Goal: Task Accomplishment & Management: Manage account settings

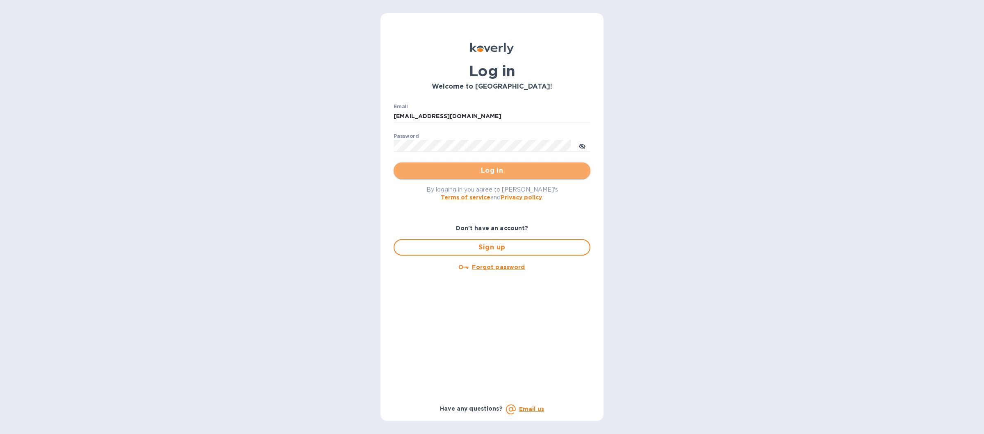
click at [471, 172] on span "Log in" at bounding box center [492, 171] width 184 height 10
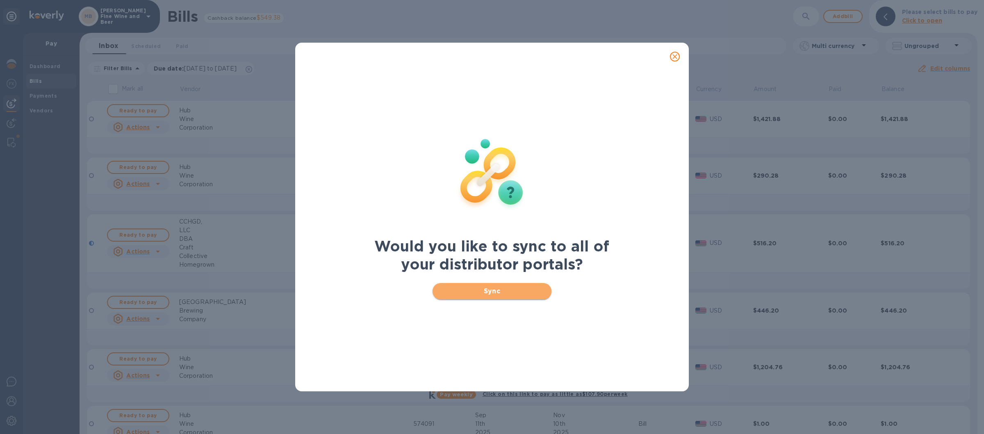
click at [467, 291] on span "Sync" at bounding box center [492, 291] width 106 height 10
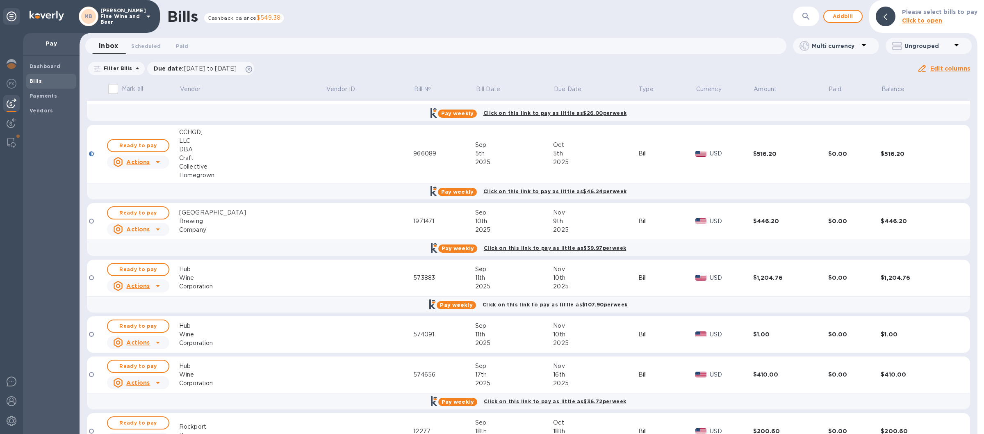
scroll to position [41, 0]
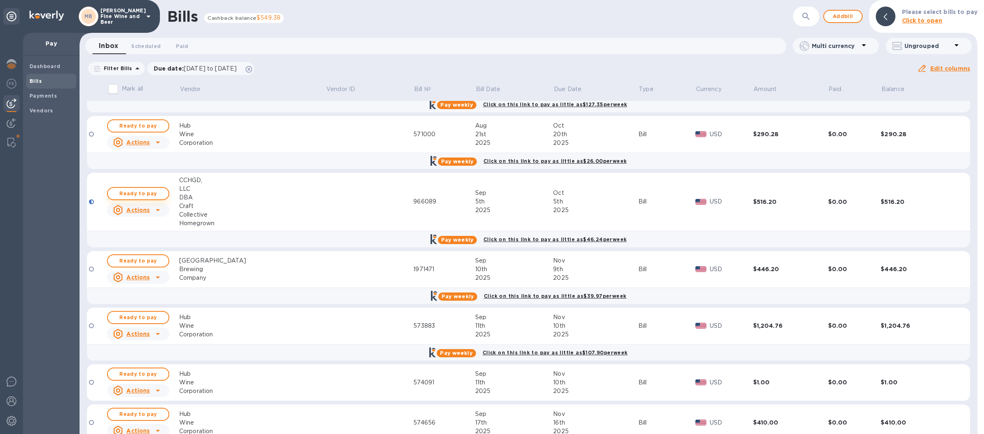
click at [142, 192] on span "Ready to pay" at bounding box center [138, 194] width 48 height 10
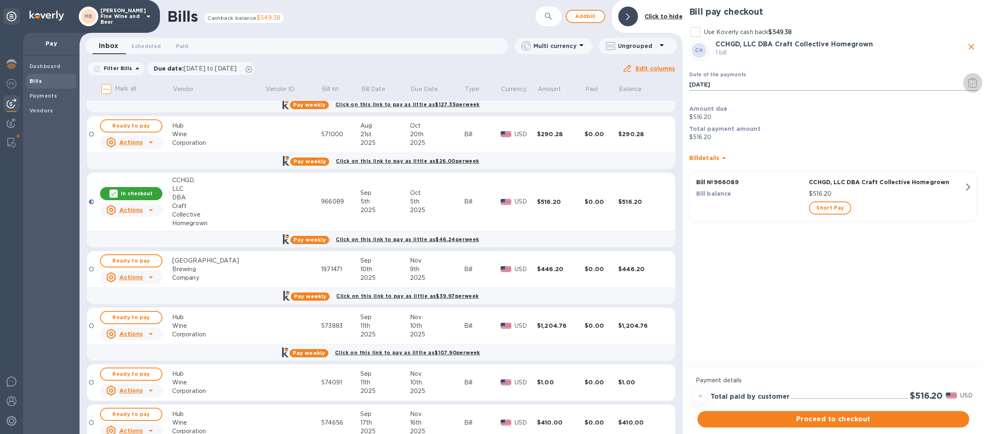
click at [972, 85] on icon "button" at bounding box center [972, 83] width 9 height 10
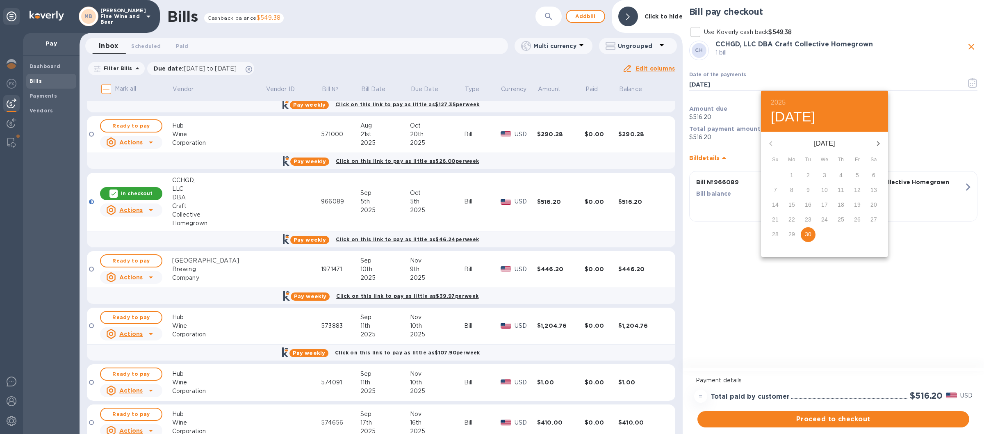
click at [878, 144] on icon "button" at bounding box center [878, 144] width 10 height 10
click at [777, 188] on p "5" at bounding box center [775, 190] width 3 height 8
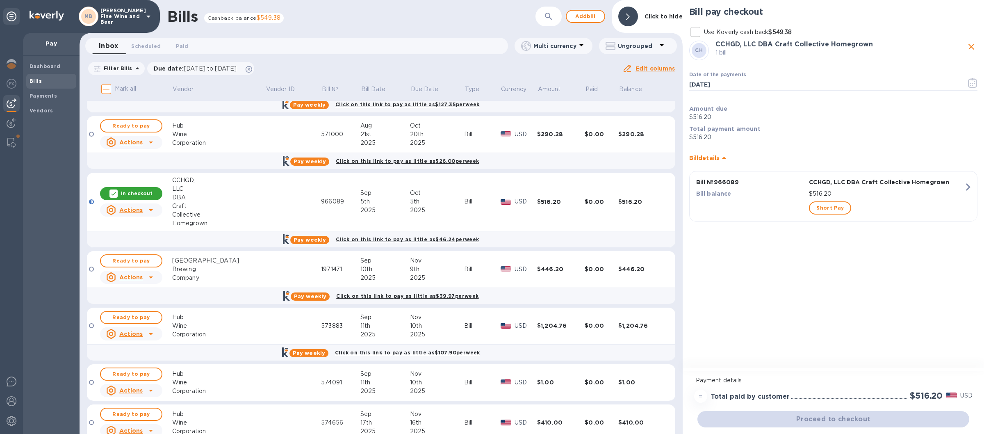
type input "10/05/2025"
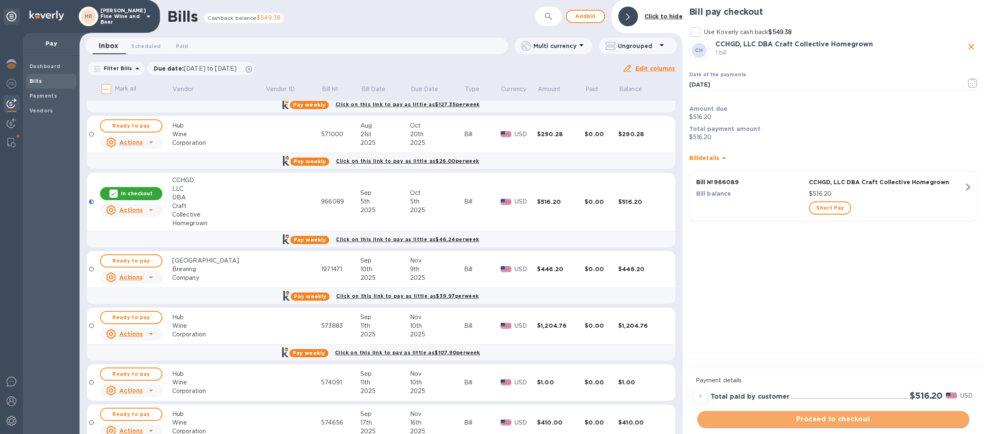
click at [818, 418] on span "Proceed to checkout" at bounding box center [833, 419] width 259 height 10
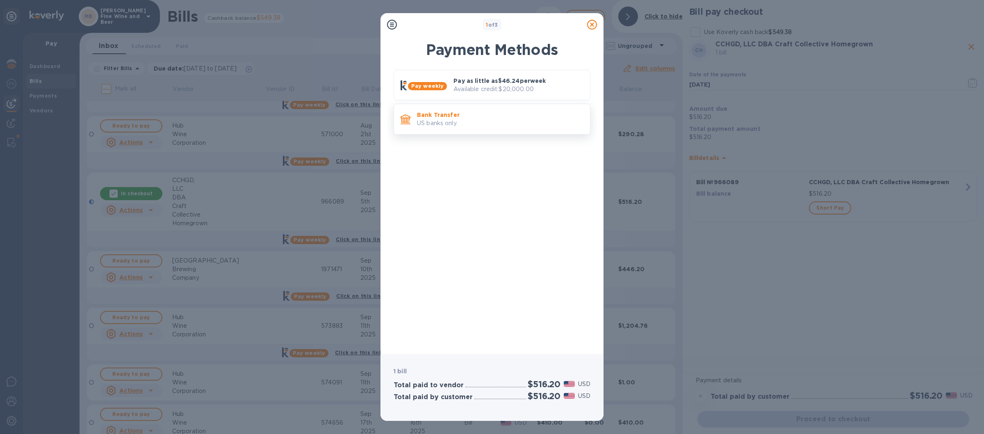
click at [534, 119] on p "Bank Transfer" at bounding box center [500, 115] width 166 height 8
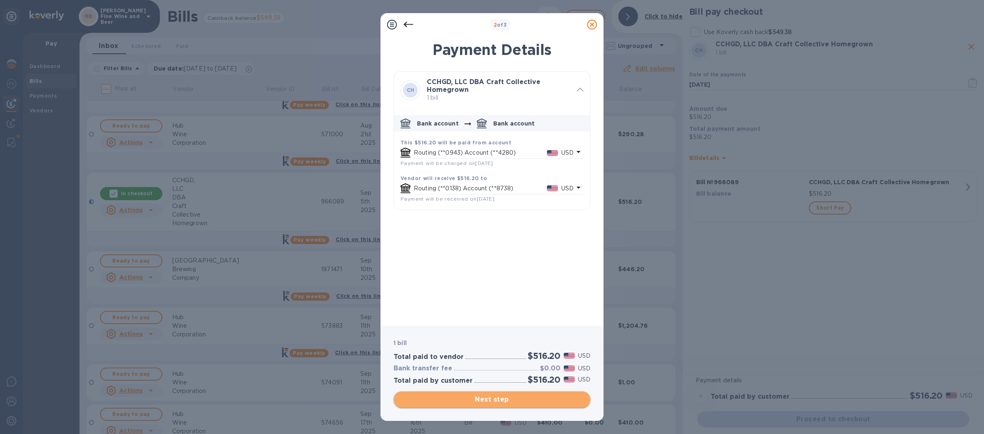
click at [491, 398] on span "Next step" at bounding box center [492, 399] width 184 height 10
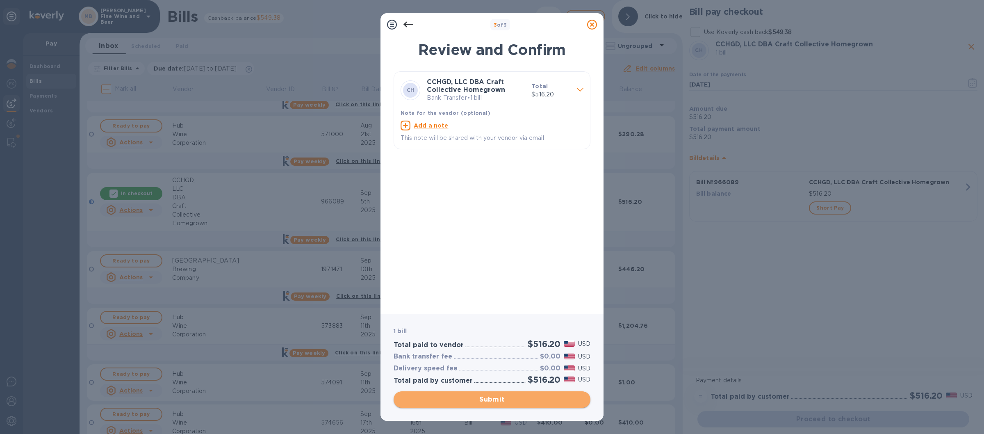
click at [483, 401] on span "Submit" at bounding box center [492, 399] width 184 height 10
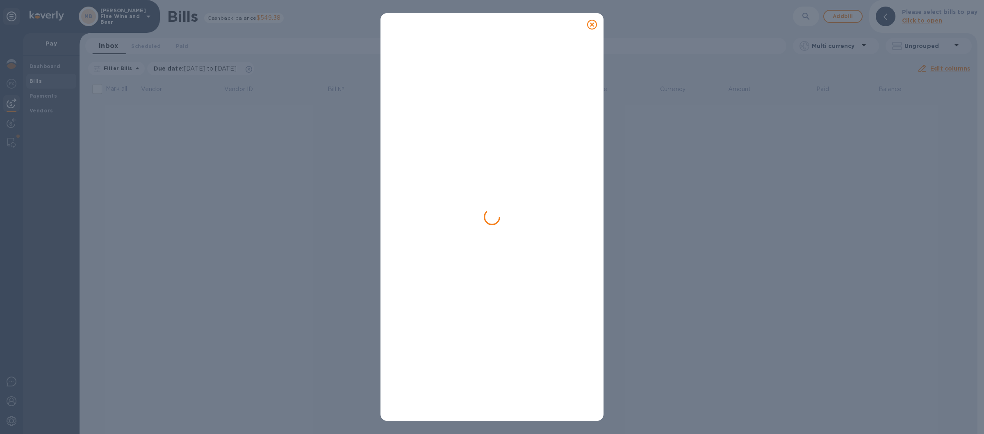
scroll to position [0, 0]
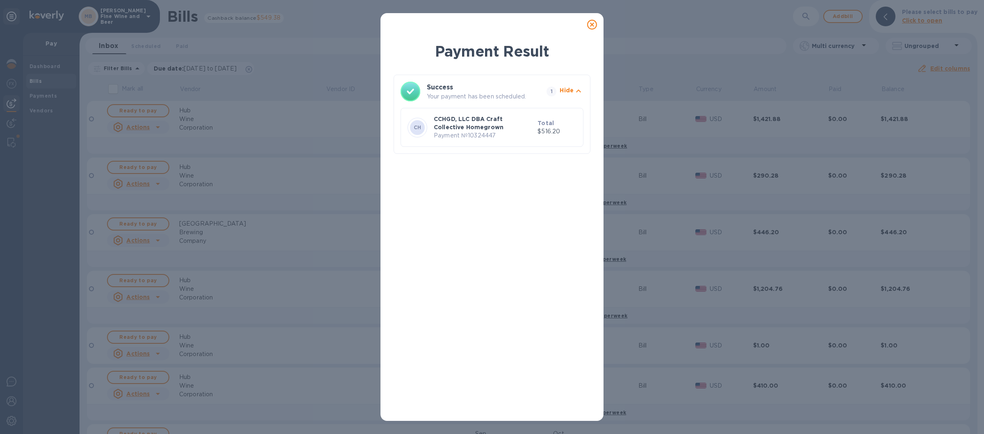
click at [594, 21] on icon at bounding box center [592, 25] width 10 height 10
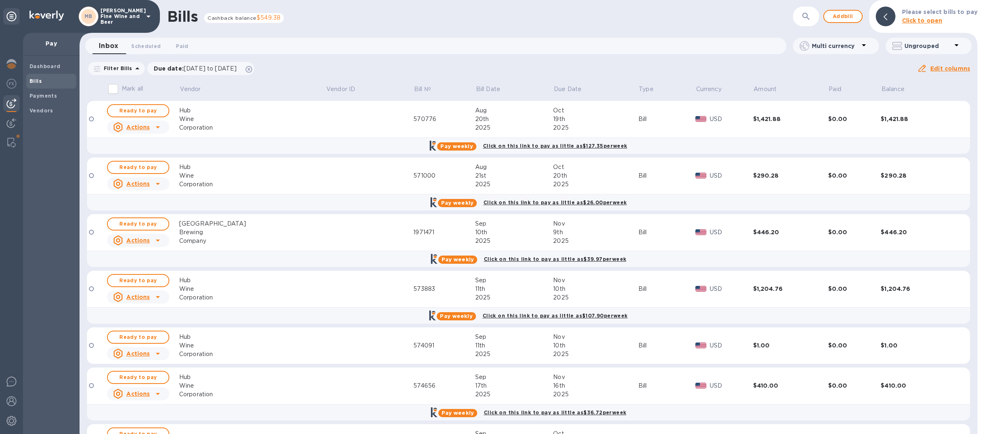
click at [145, 15] on icon at bounding box center [149, 16] width 10 height 10
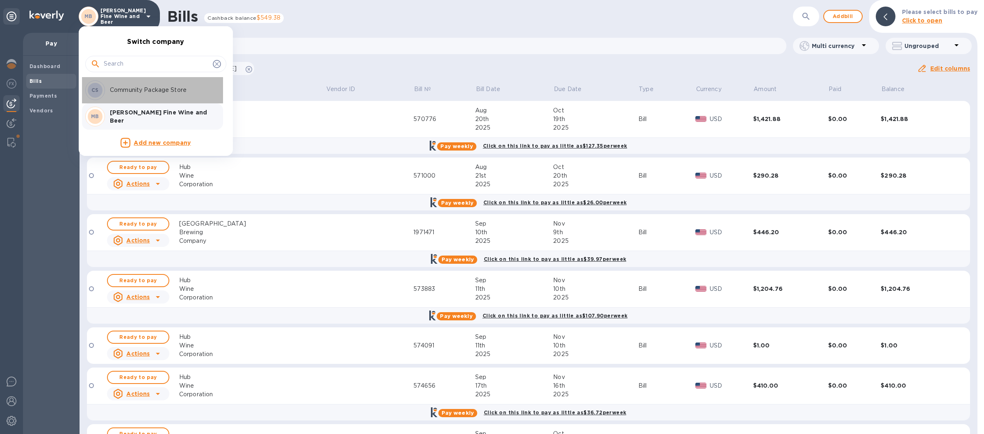
click at [139, 91] on p "Community Package Store" at bounding box center [161, 90] width 103 height 9
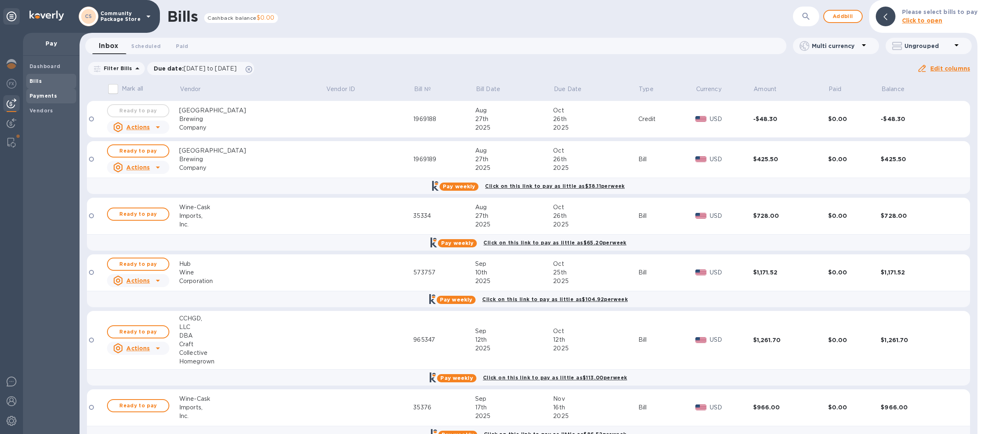
click at [41, 97] on b "Payments" at bounding box center [43, 96] width 27 height 6
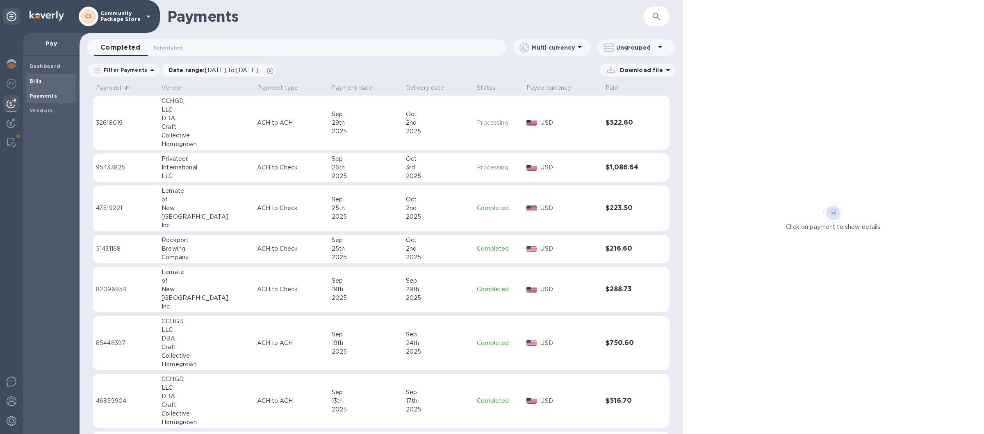
click at [31, 79] on b "Bills" at bounding box center [36, 81] width 12 height 6
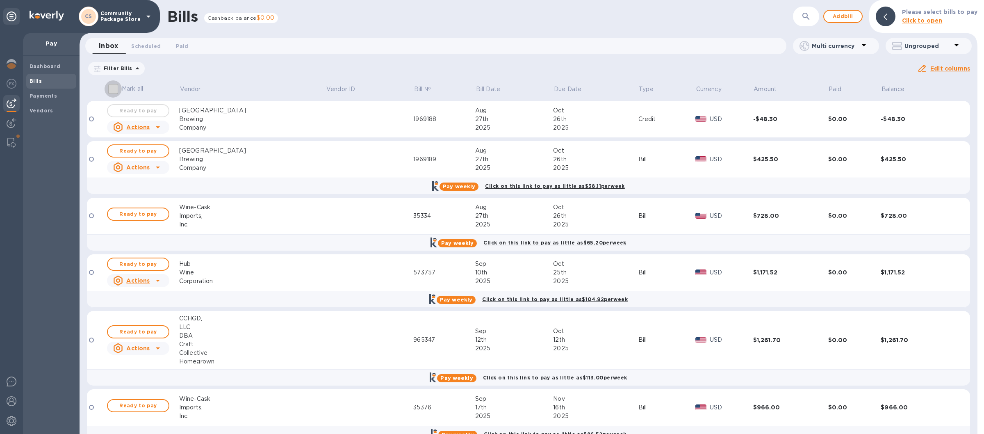
click at [114, 90] on input "Mark all" at bounding box center [113, 88] width 17 height 17
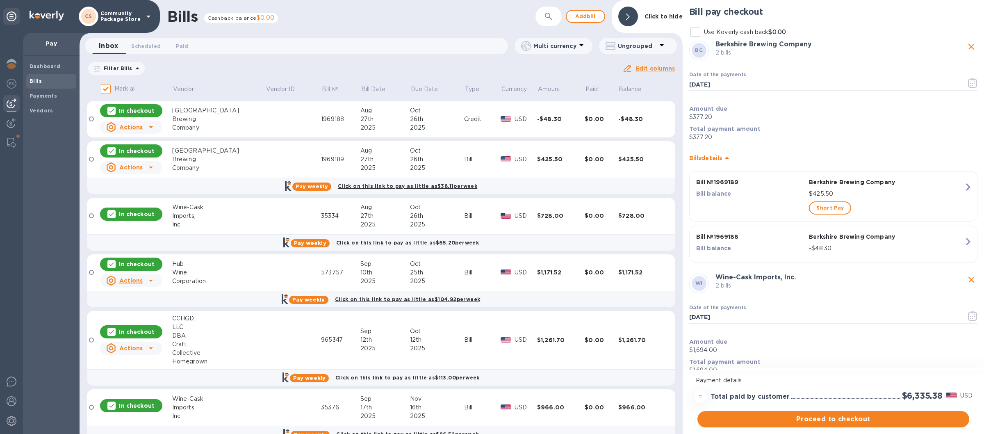
click at [105, 89] on input "Mark all" at bounding box center [106, 88] width 17 height 17
checkbox input "false"
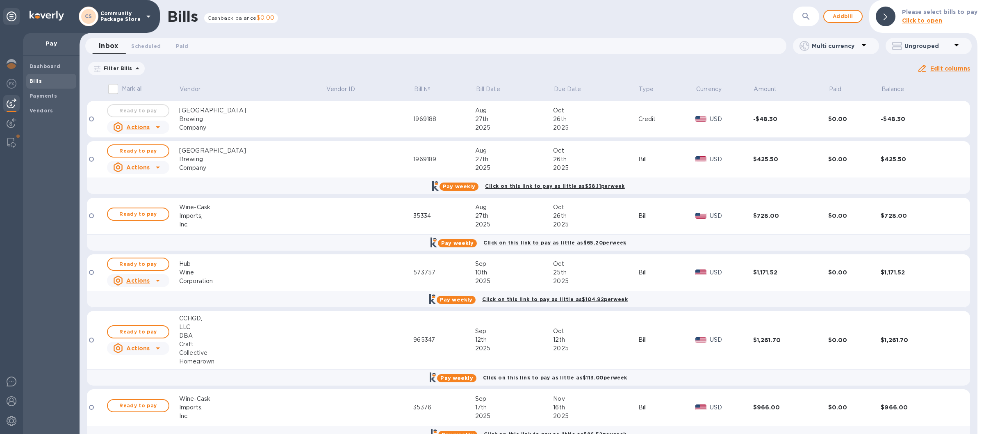
click at [153, 14] on icon at bounding box center [149, 16] width 10 height 10
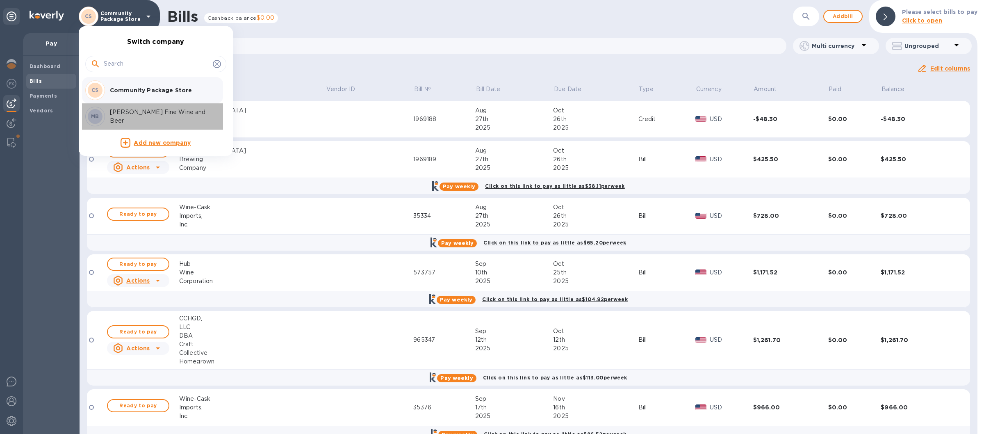
click at [139, 114] on p "[PERSON_NAME] Fine Wine and Beer" at bounding box center [161, 116] width 103 height 17
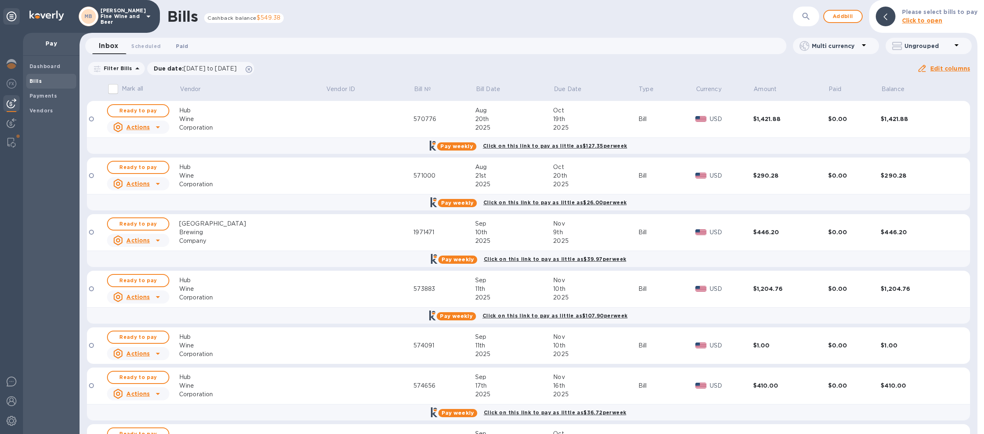
click at [183, 44] on span "Paid 0" at bounding box center [182, 46] width 12 height 9
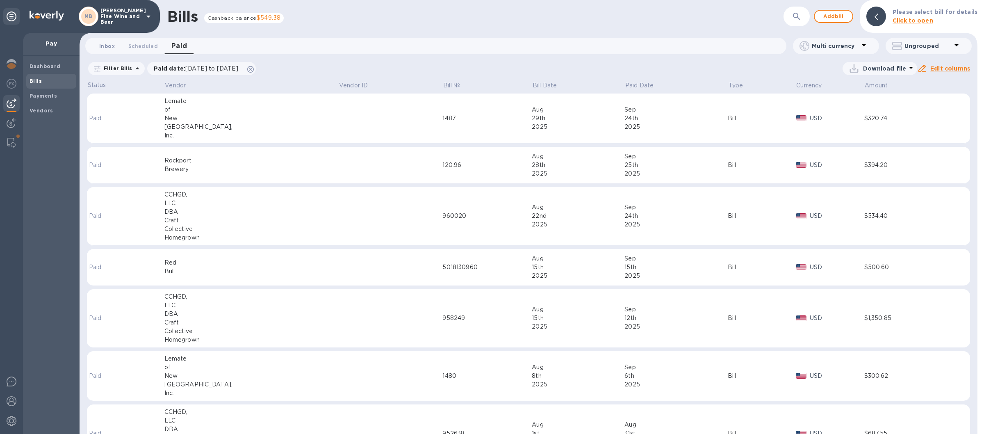
click at [104, 44] on span "Inbox 0" at bounding box center [107, 46] width 16 height 9
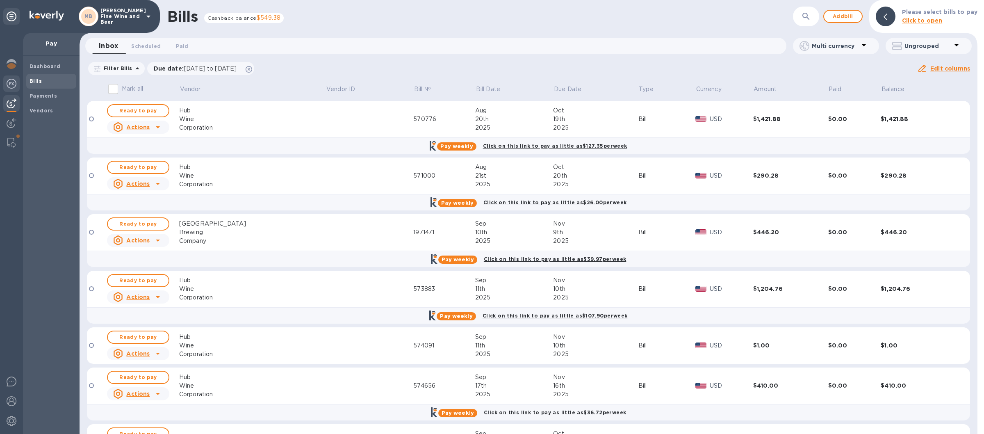
click at [12, 82] on img at bounding box center [12, 84] width 10 height 10
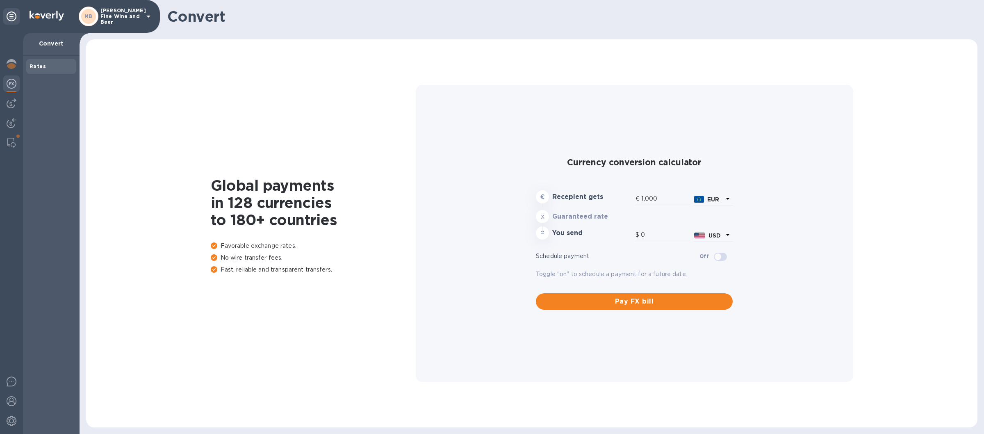
type input "1,182.6"
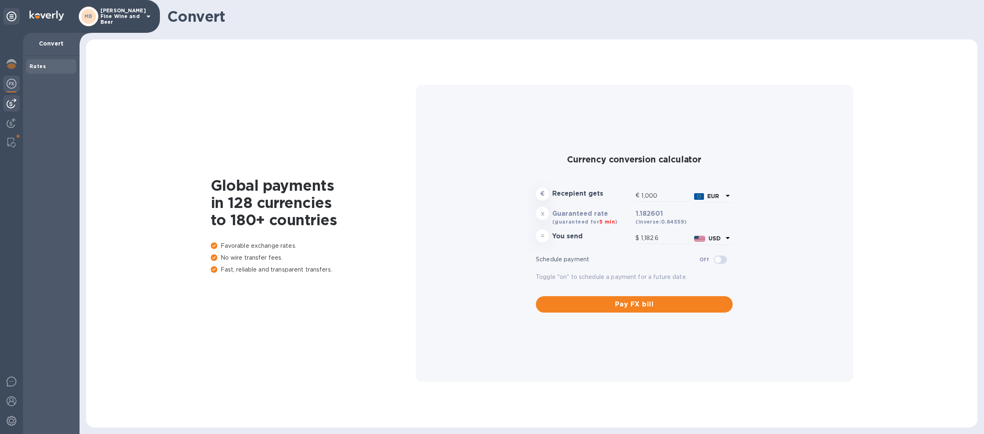
click at [11, 100] on img at bounding box center [12, 103] width 10 height 10
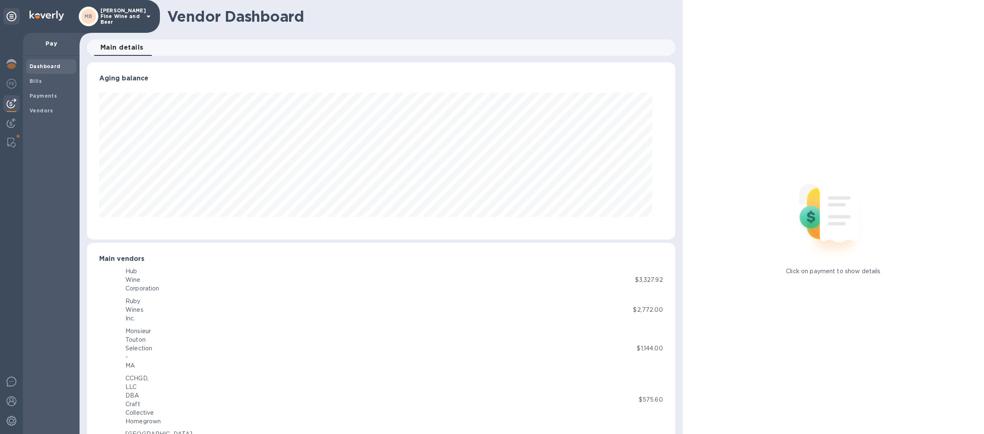
scroll to position [177, 578]
click at [46, 97] on b "Payments" at bounding box center [43, 96] width 27 height 6
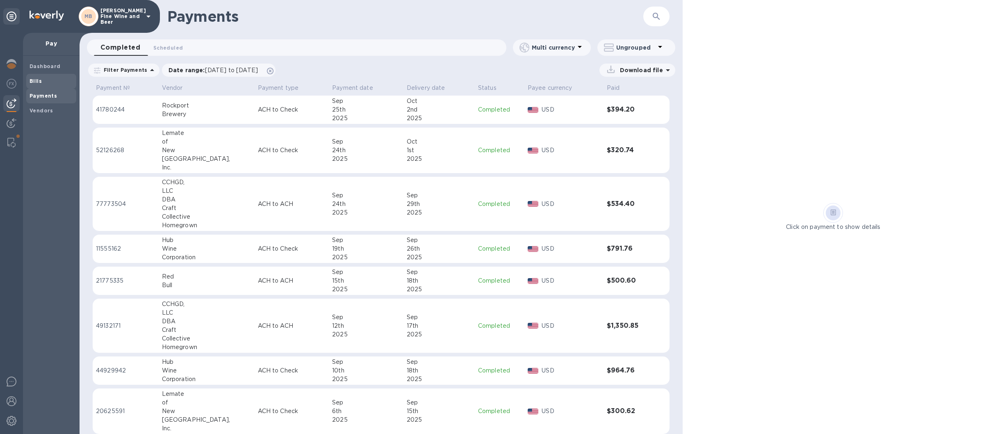
click at [36, 81] on b "Bills" at bounding box center [36, 81] width 12 height 6
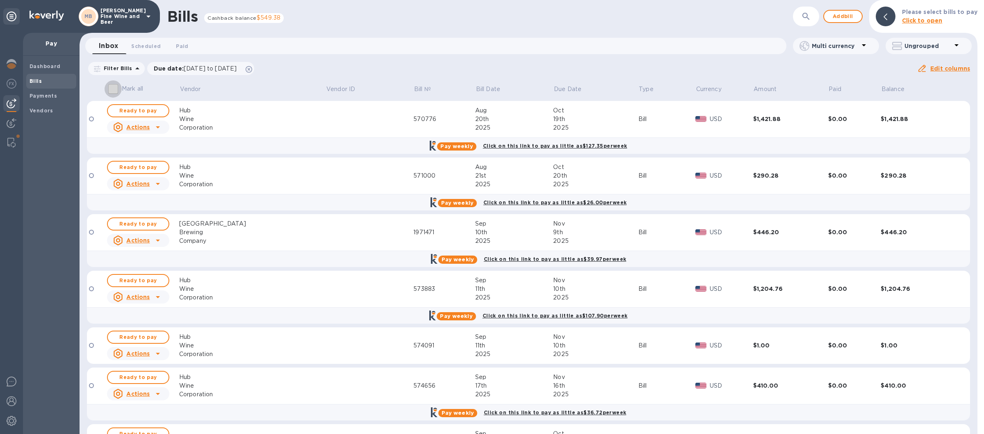
click at [114, 89] on input "Mark all" at bounding box center [113, 88] width 17 height 17
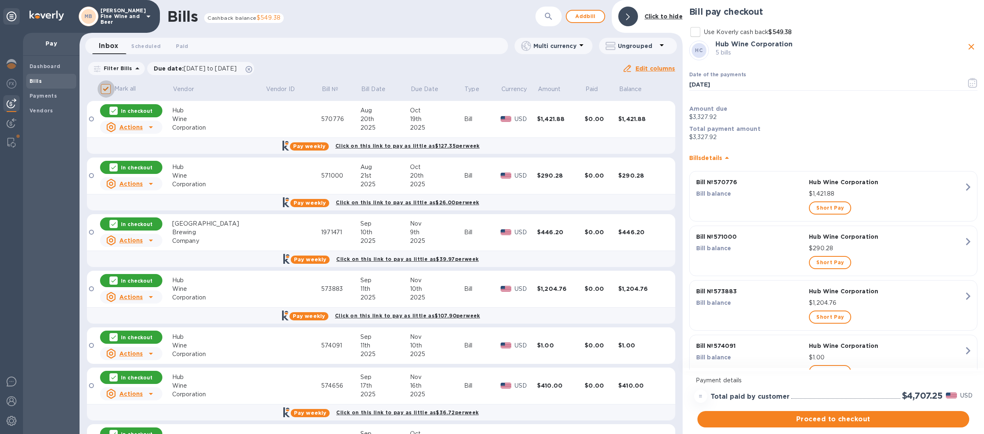
click at [108, 87] on input "Mark all" at bounding box center [106, 88] width 17 height 17
checkbox input "false"
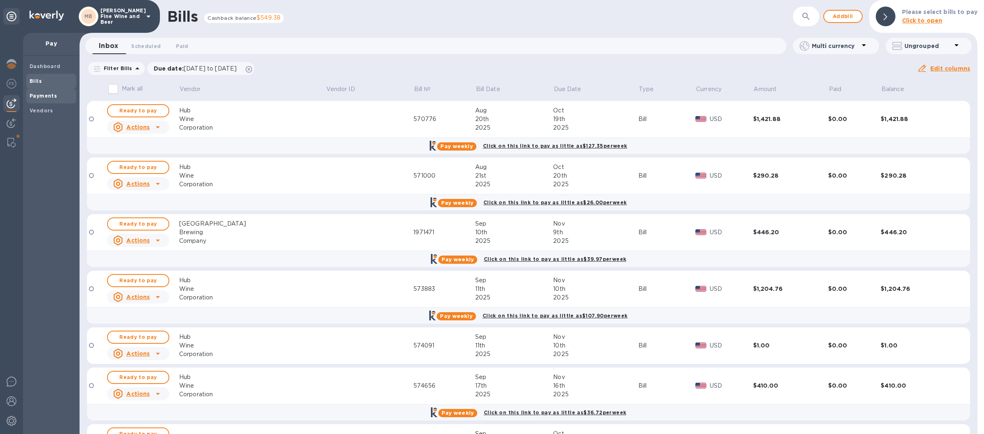
click at [36, 96] on b "Payments" at bounding box center [43, 96] width 27 height 6
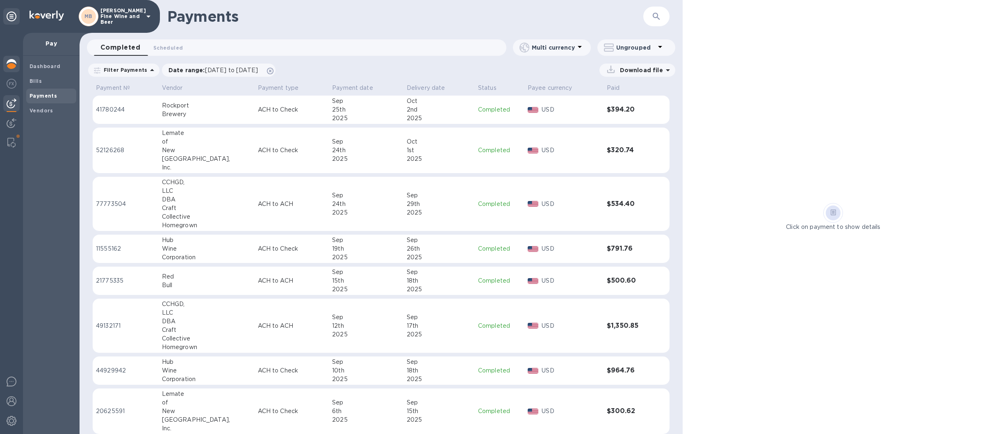
click at [12, 59] on img at bounding box center [12, 64] width 10 height 10
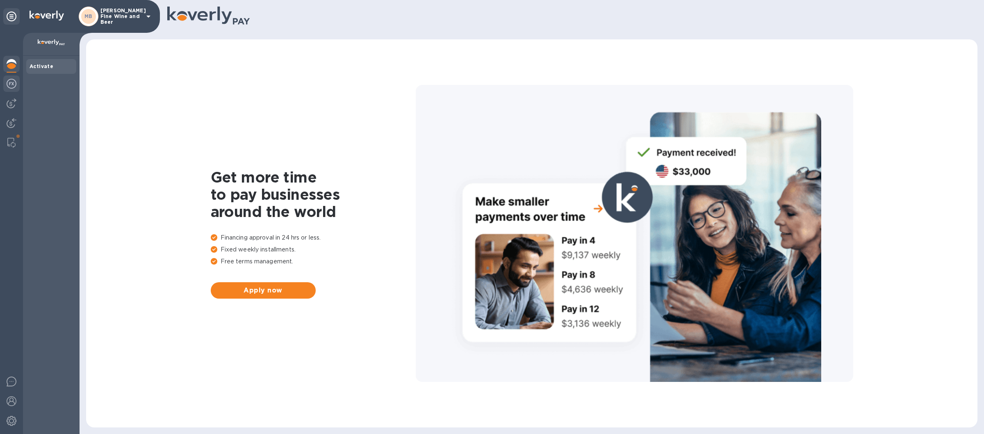
click at [12, 84] on img at bounding box center [12, 84] width 10 height 10
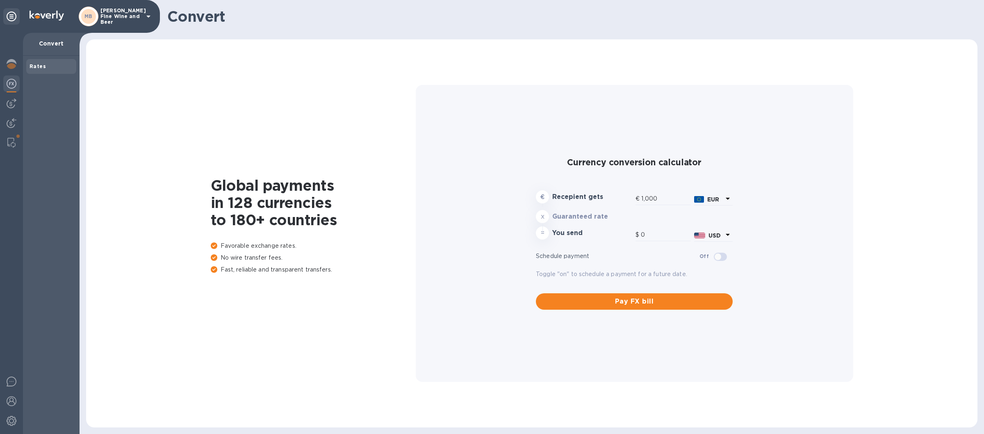
type input "1,182.5"
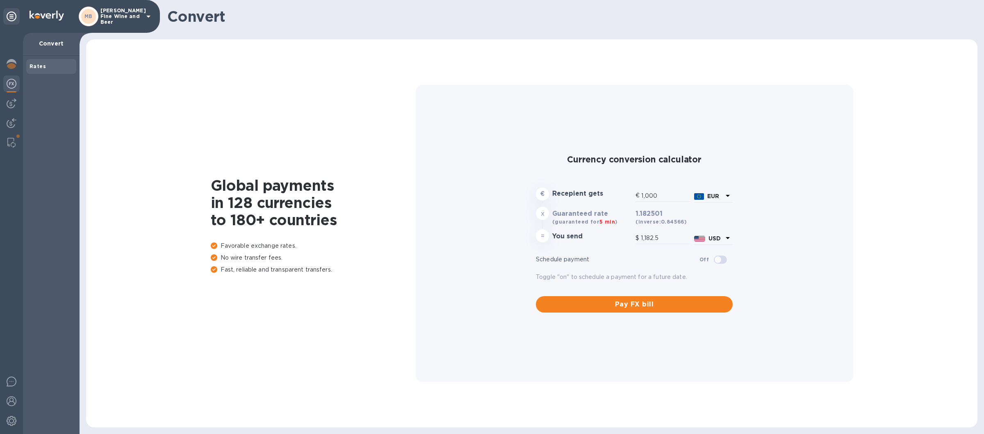
click at [12, 82] on img at bounding box center [12, 84] width 10 height 10
click at [9, 103] on img at bounding box center [12, 103] width 10 height 10
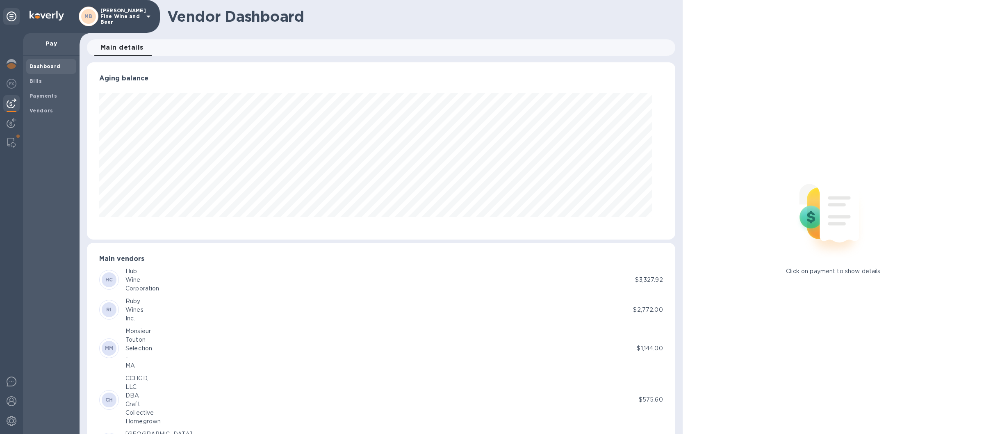
scroll to position [177, 578]
click at [11, 83] on img at bounding box center [12, 84] width 10 height 10
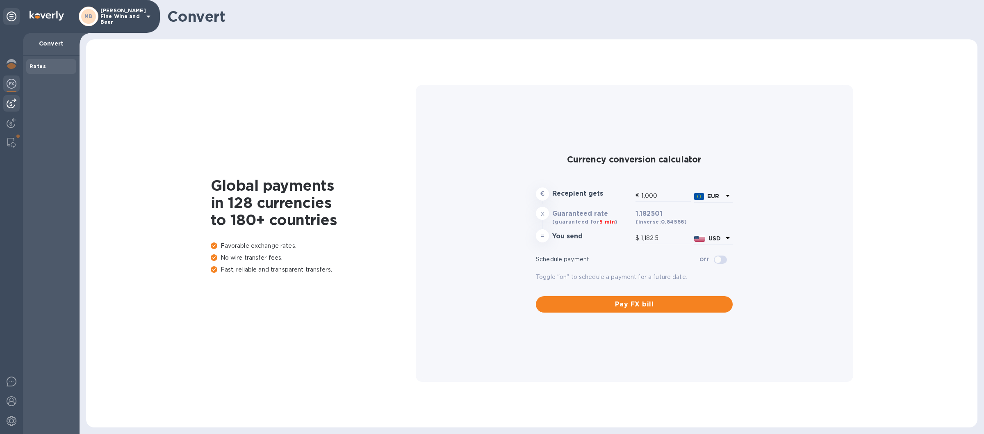
click at [11, 100] on img at bounding box center [12, 103] width 10 height 10
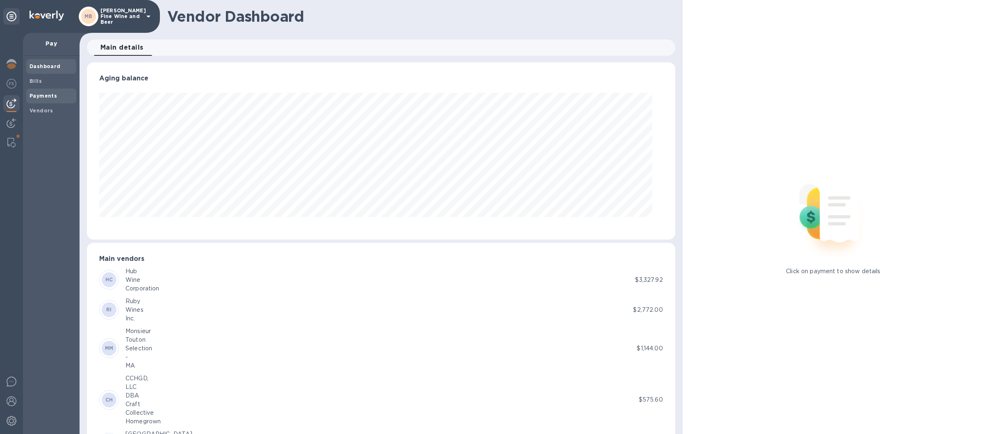
scroll to position [177, 578]
click at [33, 80] on b "Bills" at bounding box center [36, 81] width 12 height 6
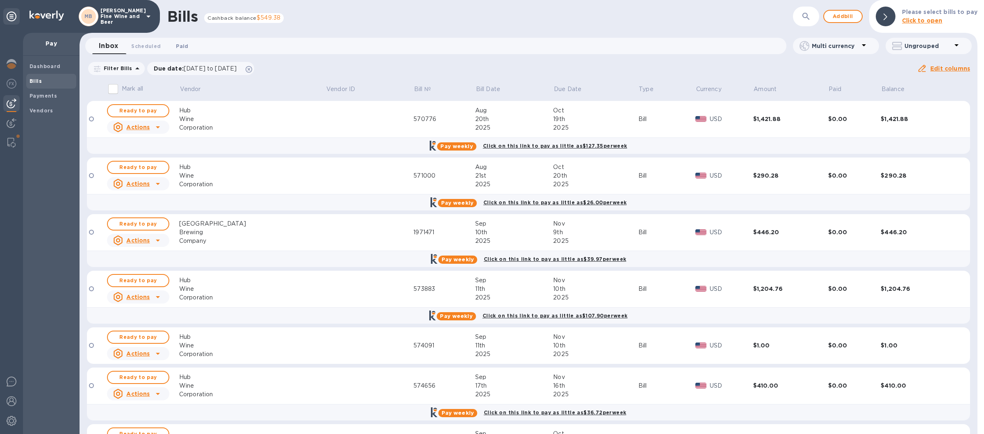
click at [185, 49] on span "Paid 0" at bounding box center [182, 46] width 12 height 9
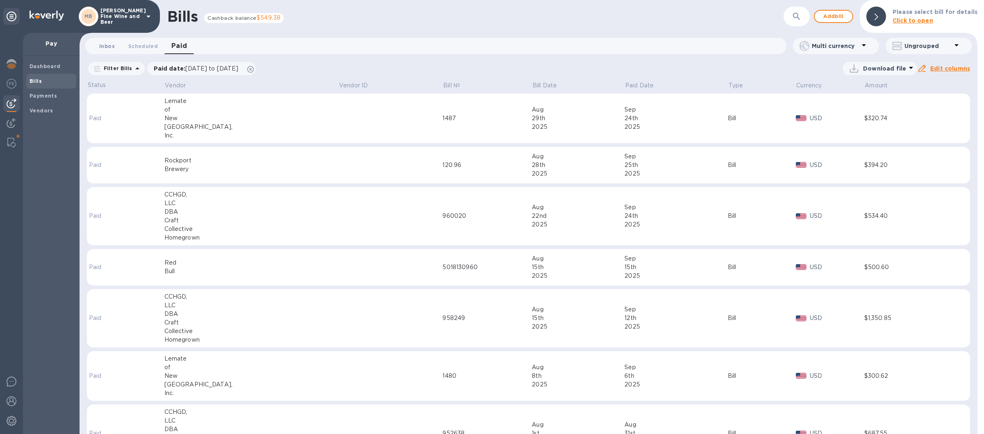
click at [103, 48] on span "Inbox 0" at bounding box center [107, 46] width 16 height 9
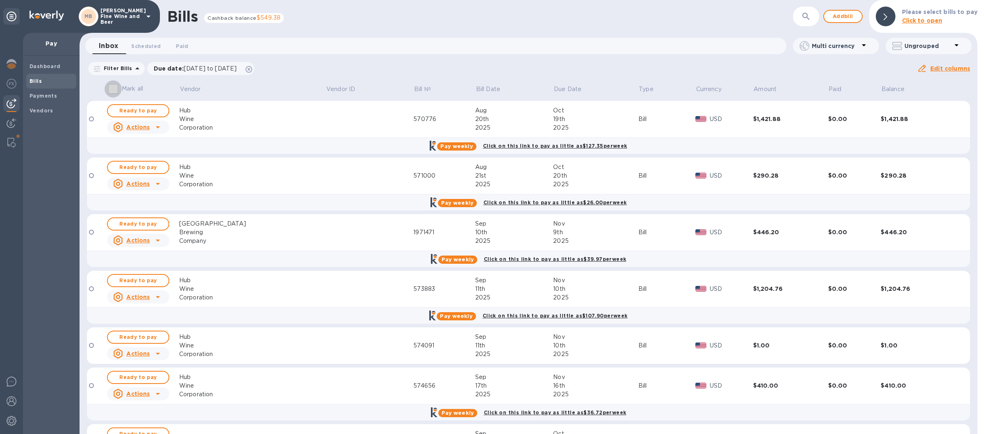
click at [113, 87] on input "Mark all" at bounding box center [113, 88] width 17 height 17
checkbox input "true"
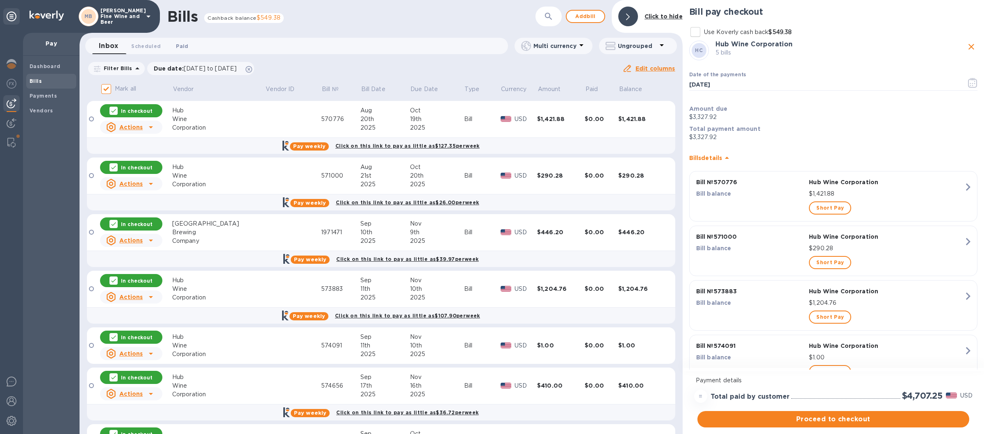
click at [185, 49] on span "Paid 0" at bounding box center [182, 46] width 12 height 9
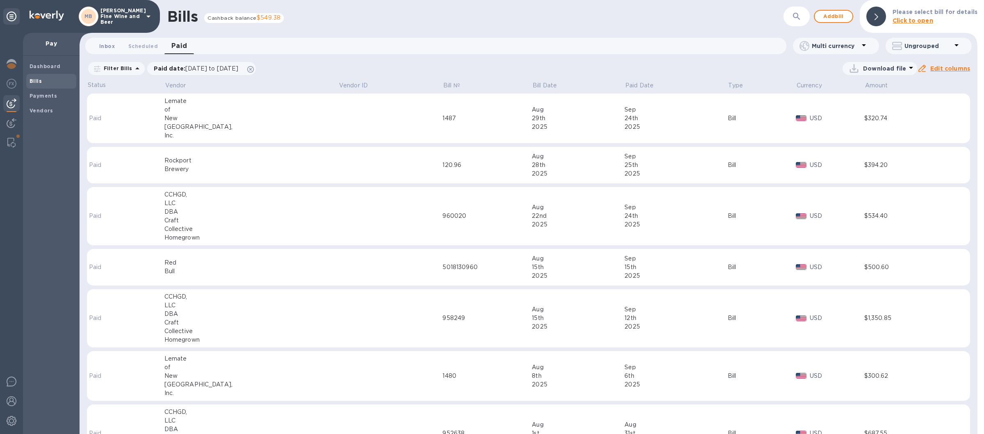
click at [108, 46] on span "Inbox 0" at bounding box center [107, 46] width 16 height 9
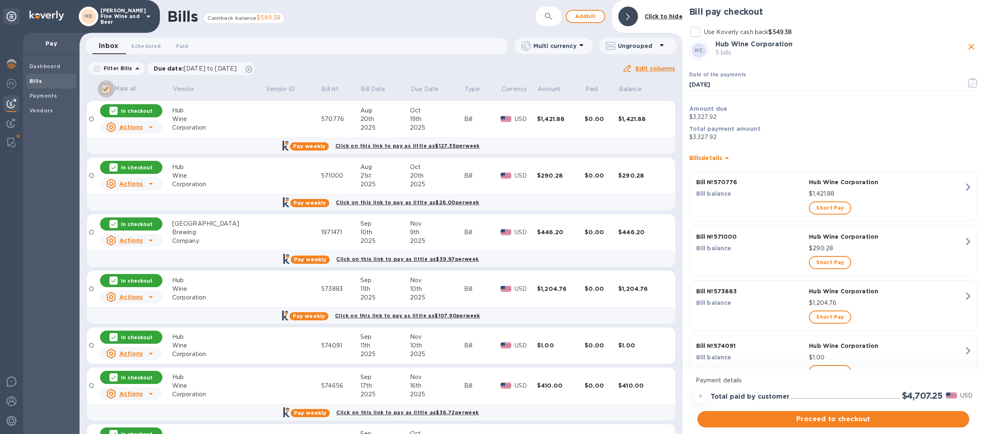
click at [105, 89] on input "Mark all" at bounding box center [106, 88] width 17 height 17
checkbox input "false"
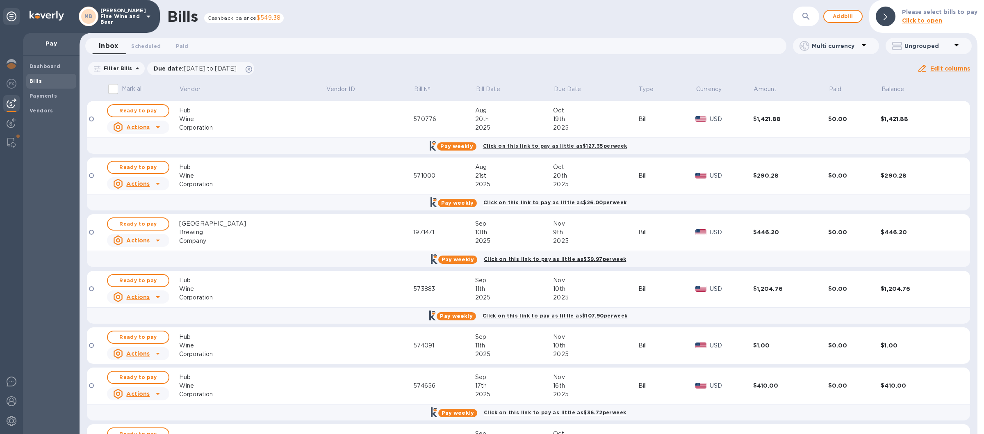
click at [146, 16] on icon at bounding box center [149, 16] width 10 height 10
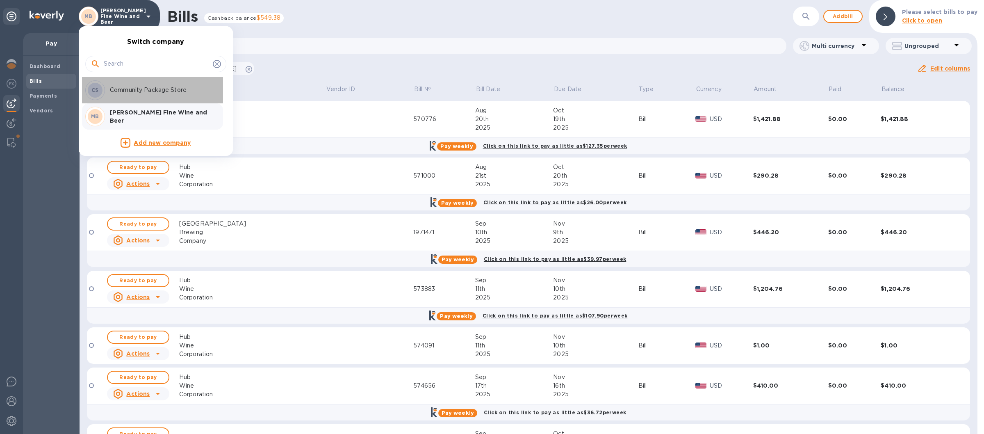
click at [121, 87] on p "Community Package Store" at bounding box center [161, 90] width 103 height 9
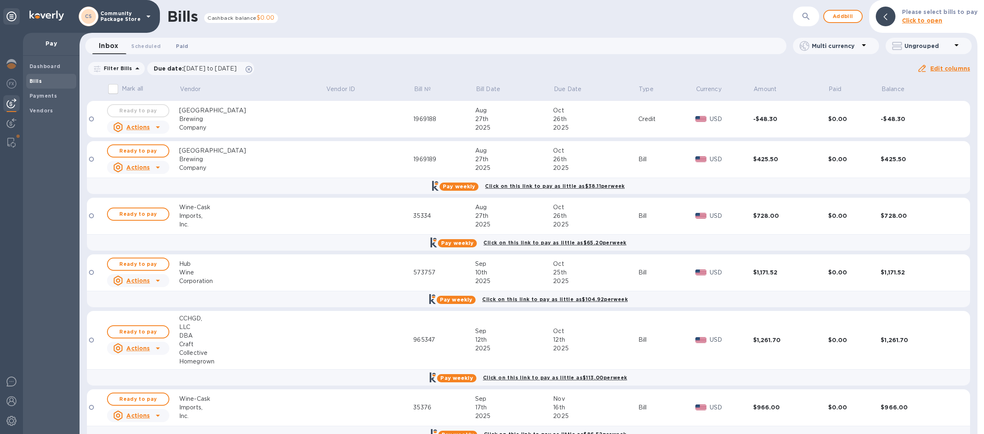
click at [183, 46] on span "Paid 0" at bounding box center [182, 46] width 12 height 9
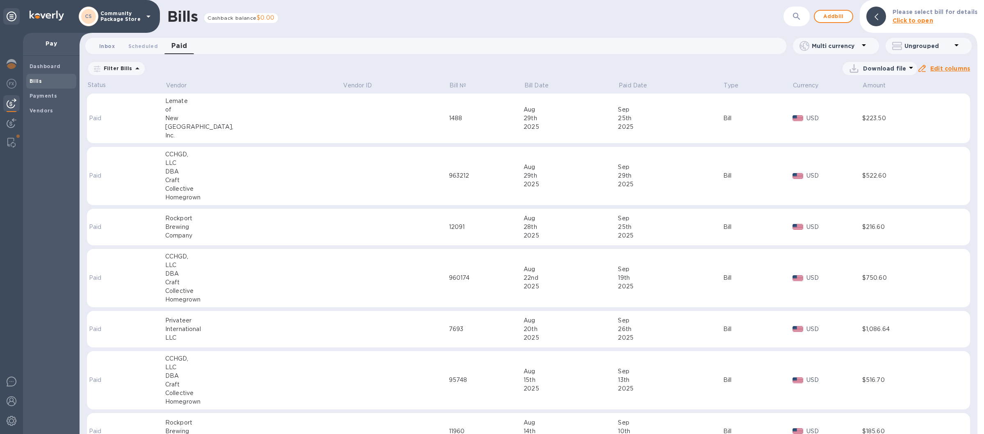
click at [107, 46] on span "Inbox 0" at bounding box center [107, 46] width 16 height 9
